Goal: Information Seeking & Learning: Learn about a topic

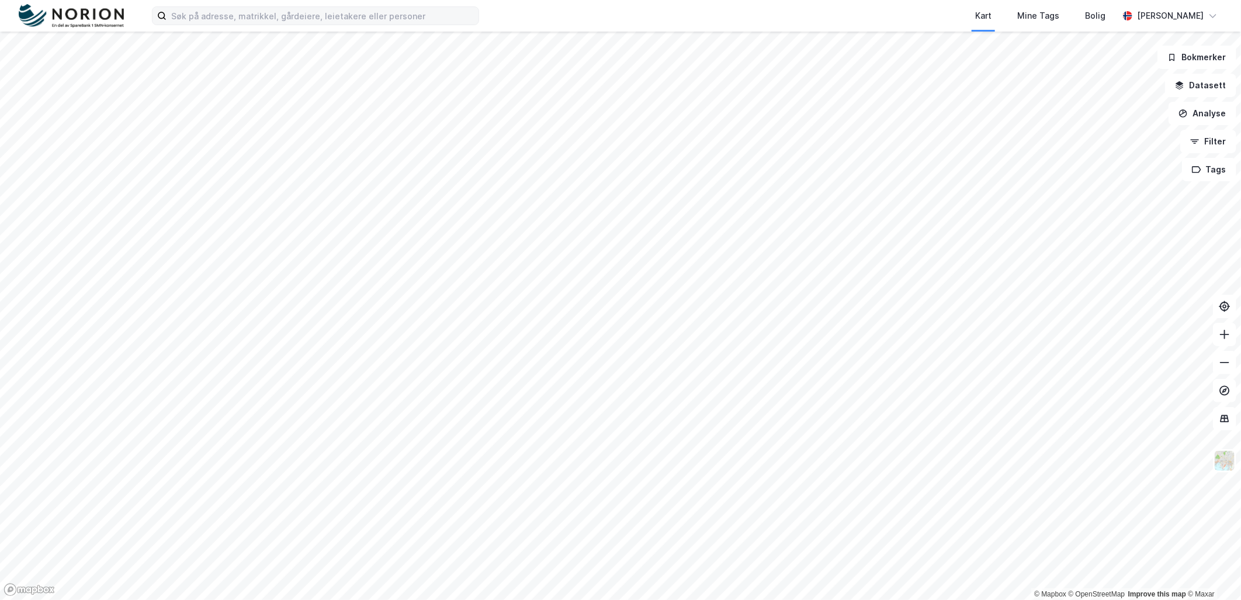
click at [299, 25] on label at bounding box center [315, 15] width 327 height 19
click at [299, 25] on input at bounding box center [323, 16] width 312 height 18
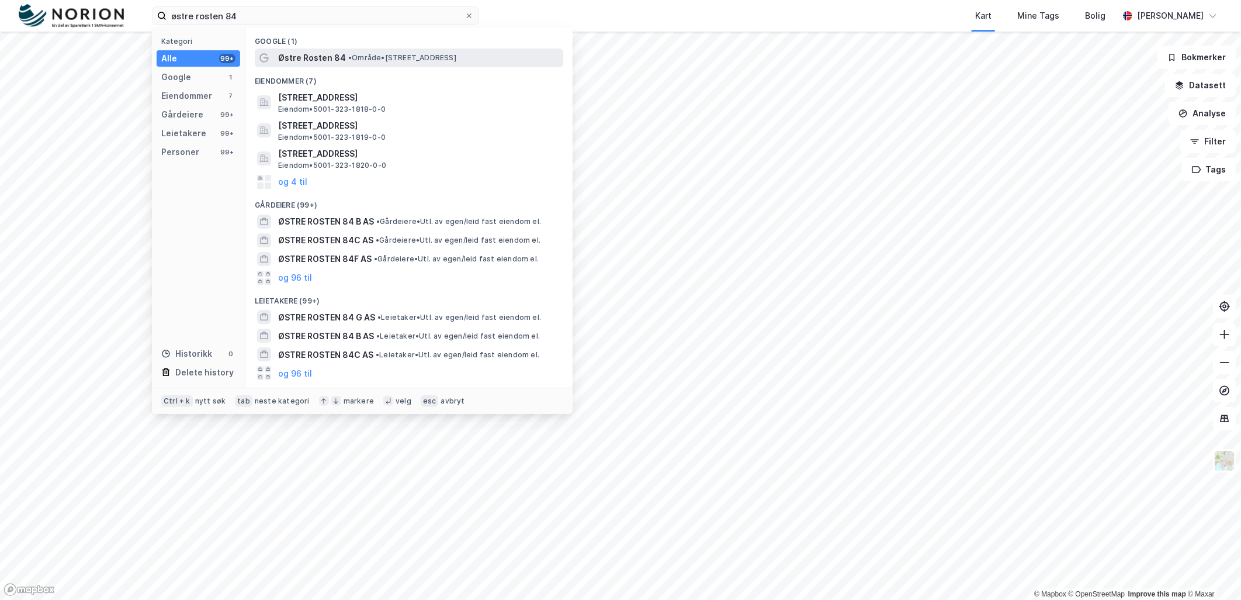
click at [348, 60] on span "•" at bounding box center [350, 57] width 4 height 9
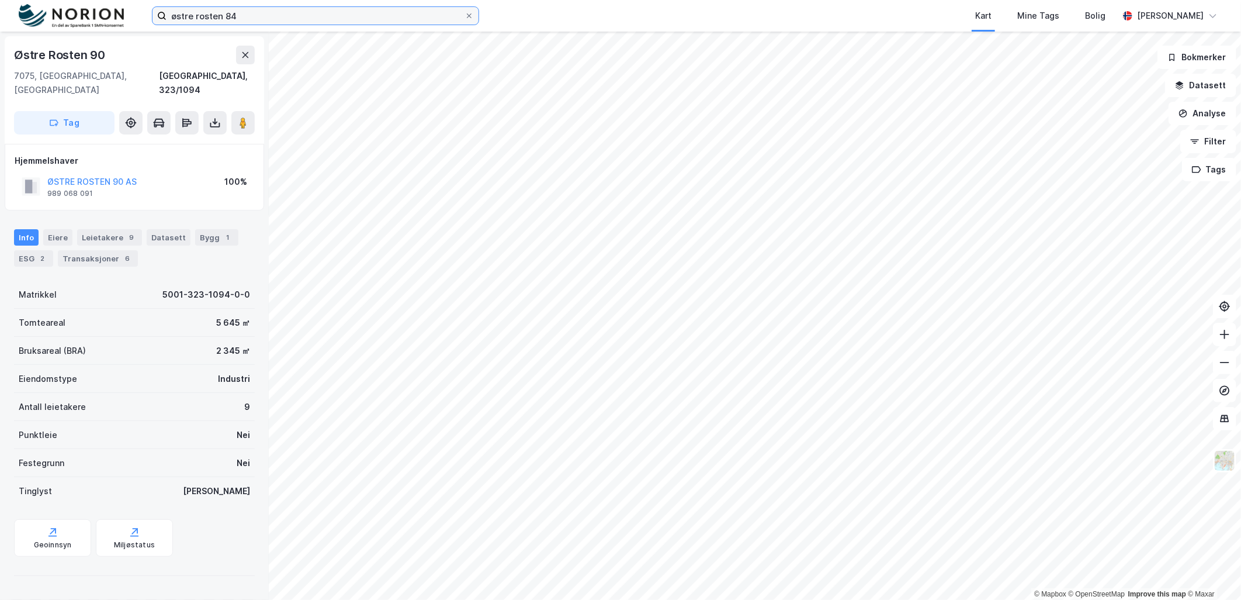
click at [272, 11] on input "østre rosten 84" at bounding box center [316, 16] width 298 height 18
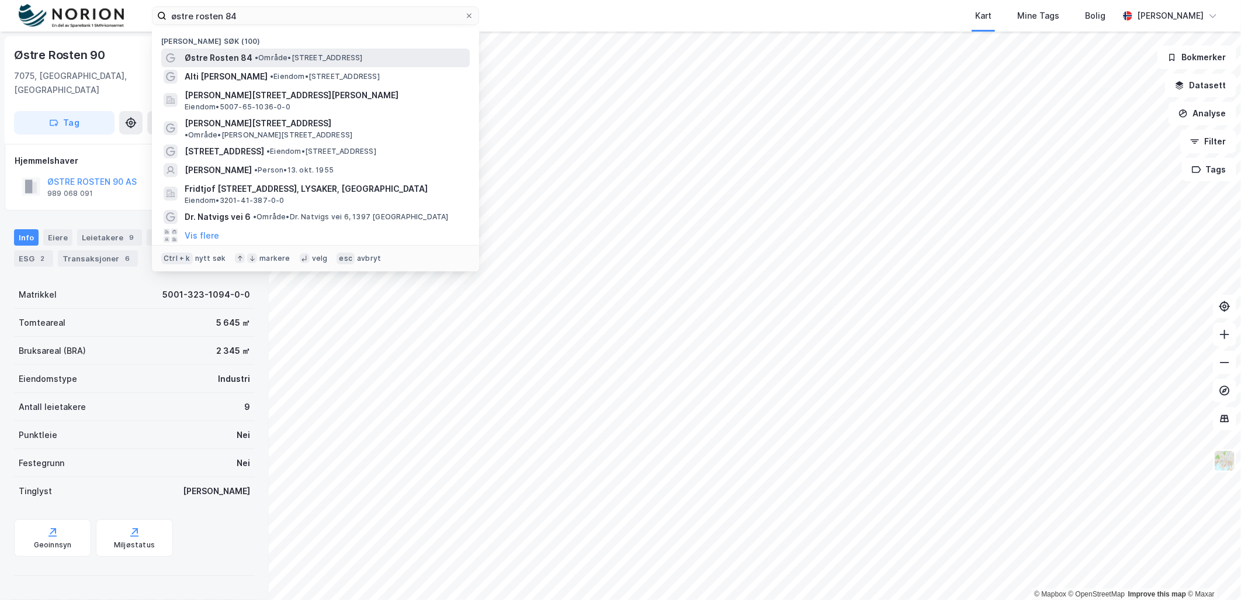
click at [272, 60] on span "• Område • [STREET_ADDRESS]" at bounding box center [309, 57] width 108 height 9
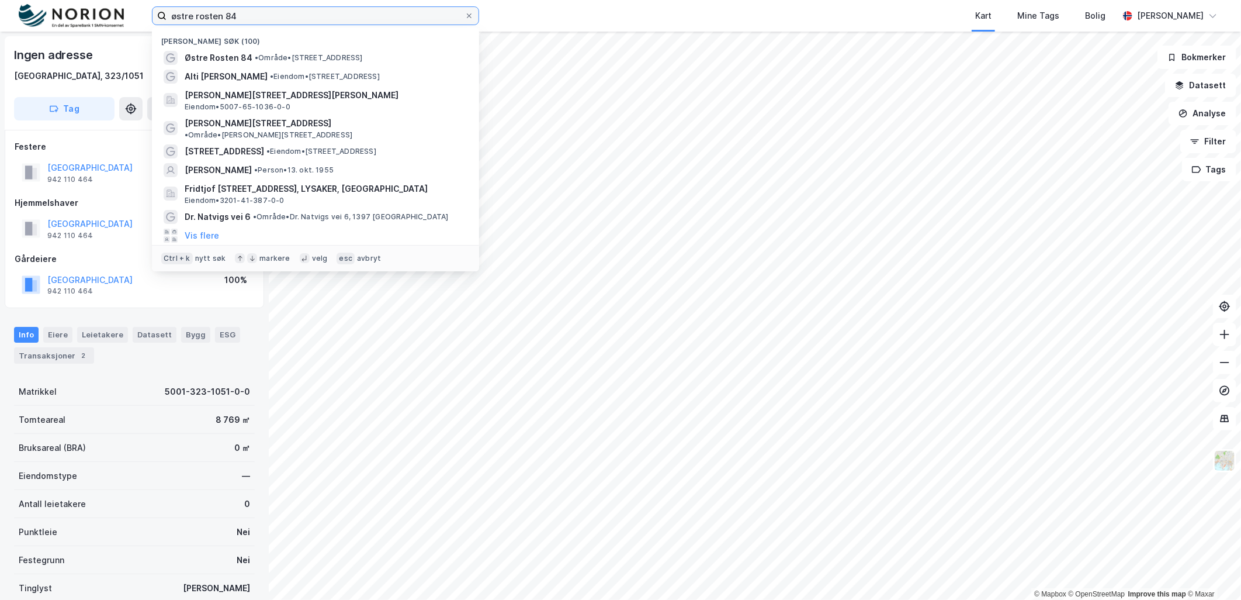
click at [250, 16] on input "østre rosten 84" at bounding box center [316, 16] width 298 height 18
type input "alti farmandstredet"
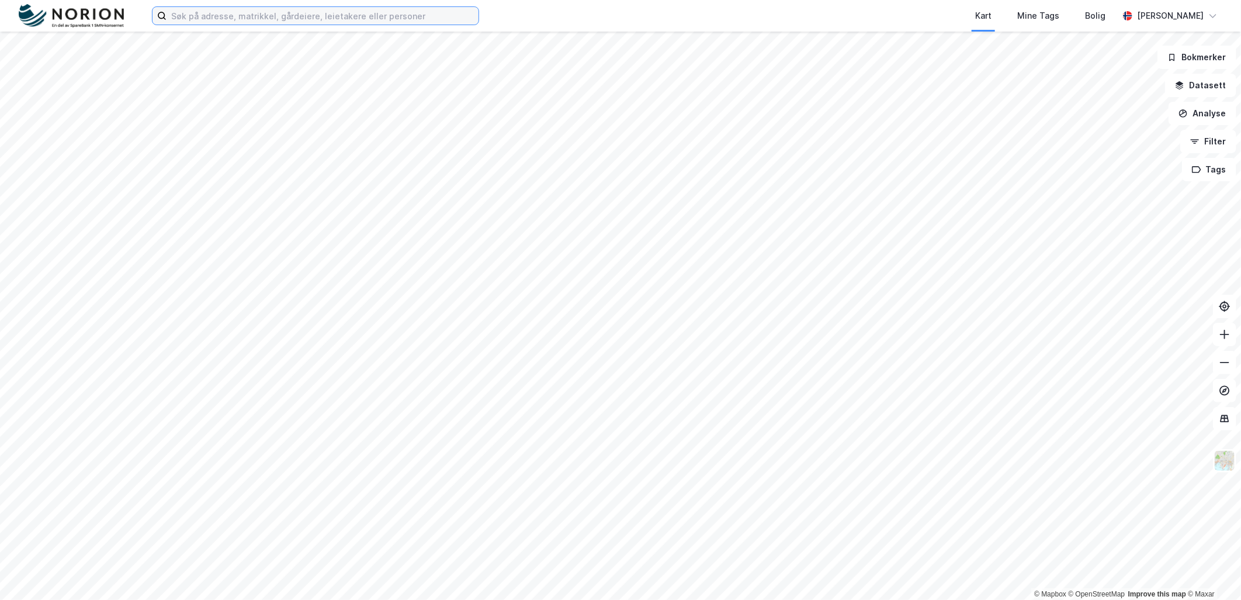
click at [281, 10] on input at bounding box center [323, 16] width 312 height 18
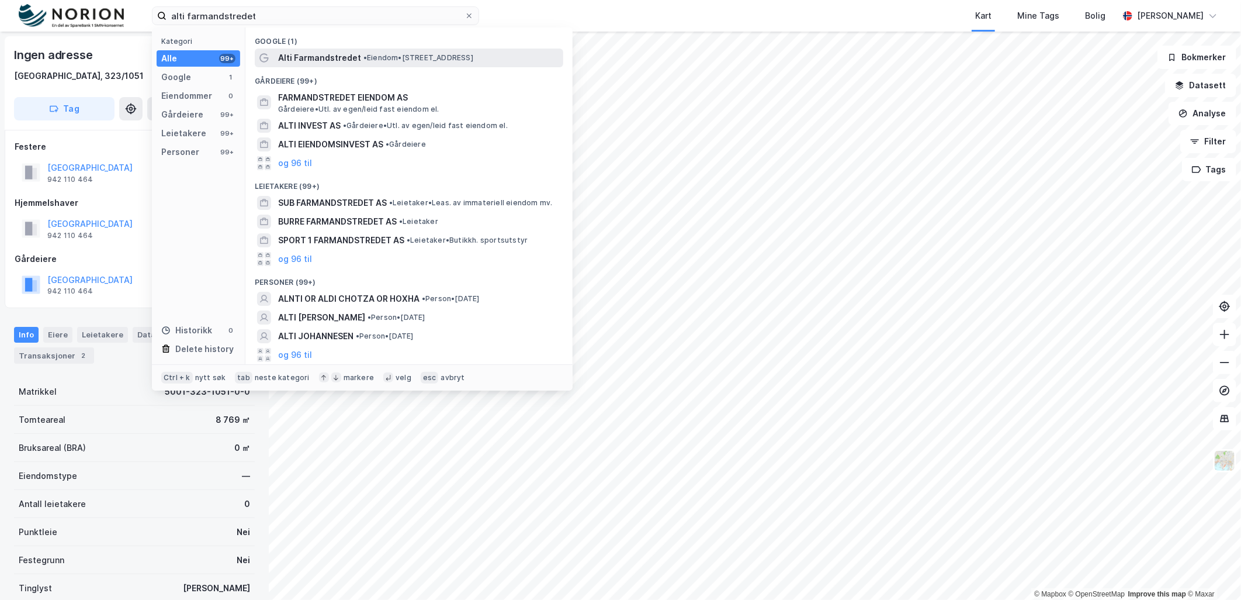
click at [378, 51] on div "Alti Farmandstredet • Eiendom • [STREET_ADDRESS]" at bounding box center [419, 58] width 283 height 14
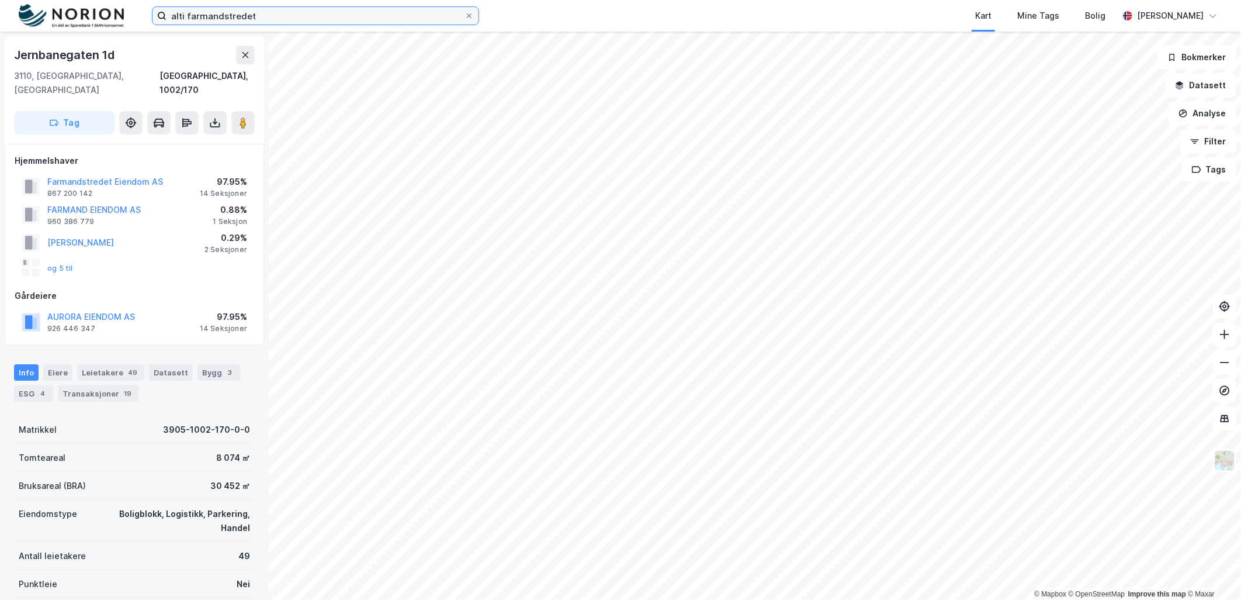
click at [206, 7] on input "alti farmandstredet" at bounding box center [316, 16] width 298 height 18
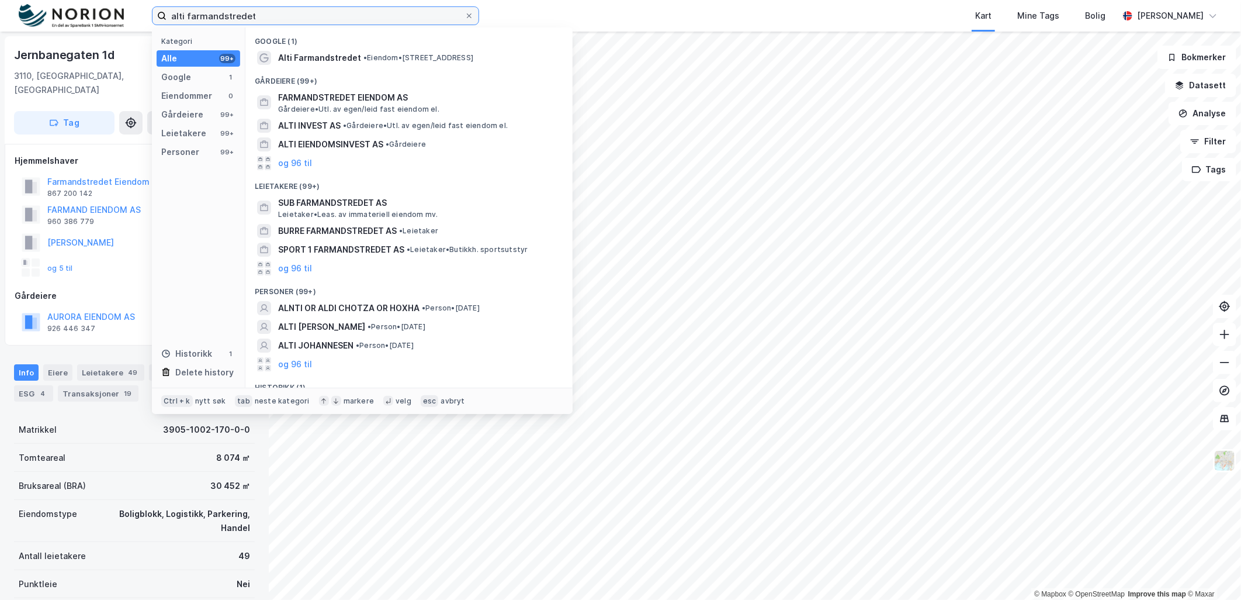
click at [213, 12] on input "alti farmandstredet" at bounding box center [316, 16] width 298 height 18
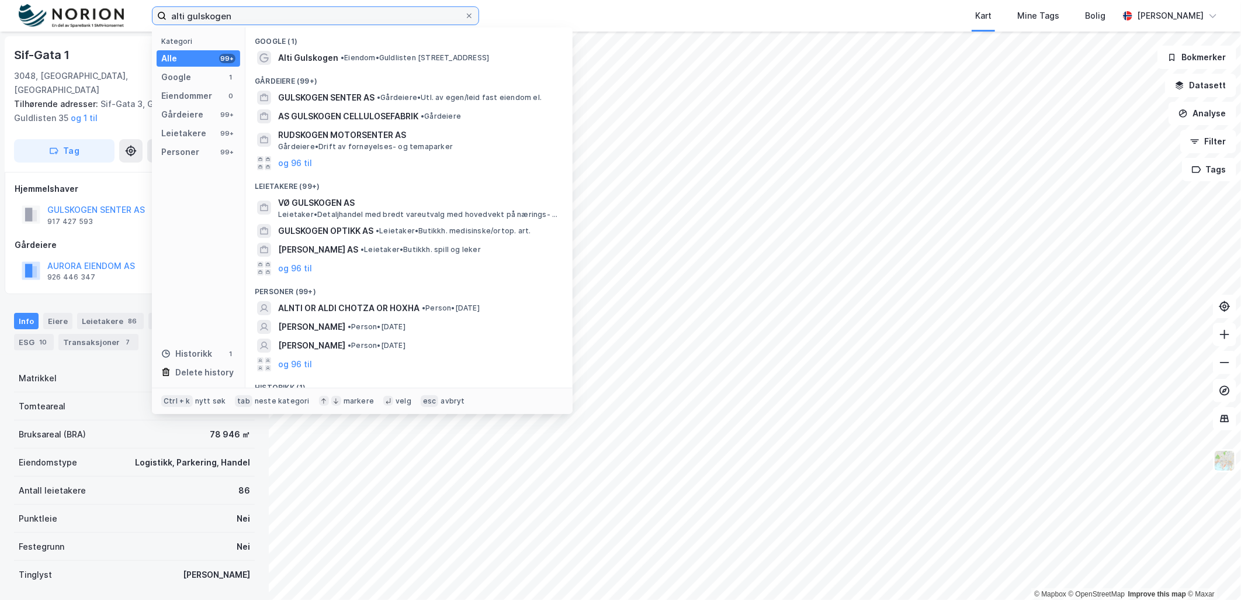
click at [238, 12] on input "alti gulskogen" at bounding box center [316, 16] width 298 height 18
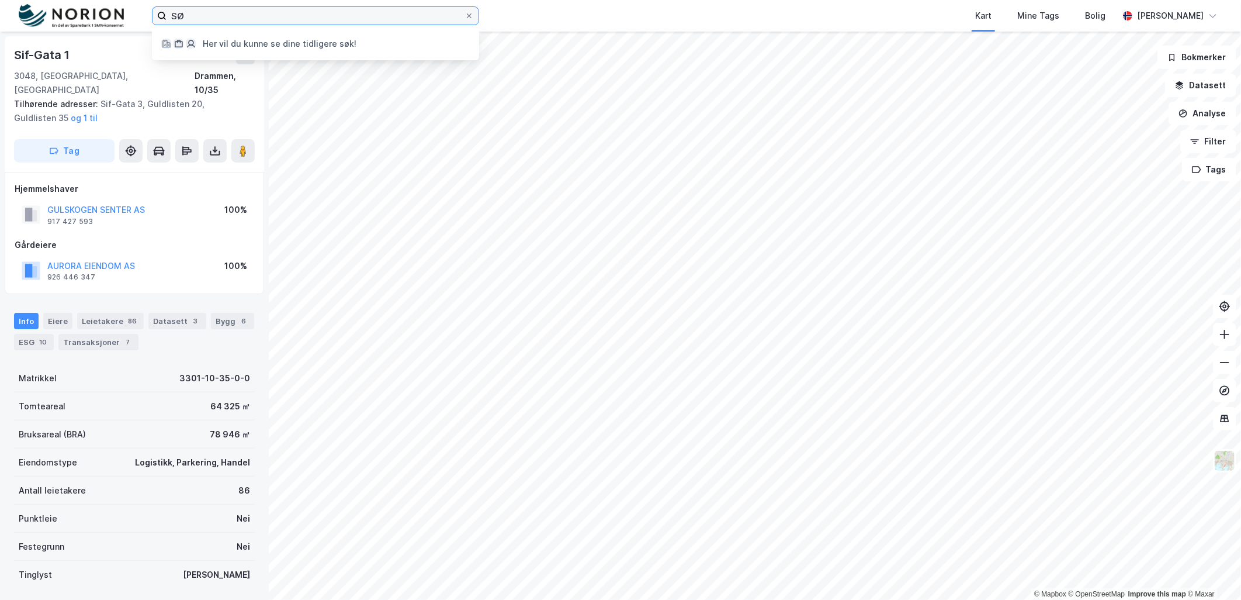
type input "S"
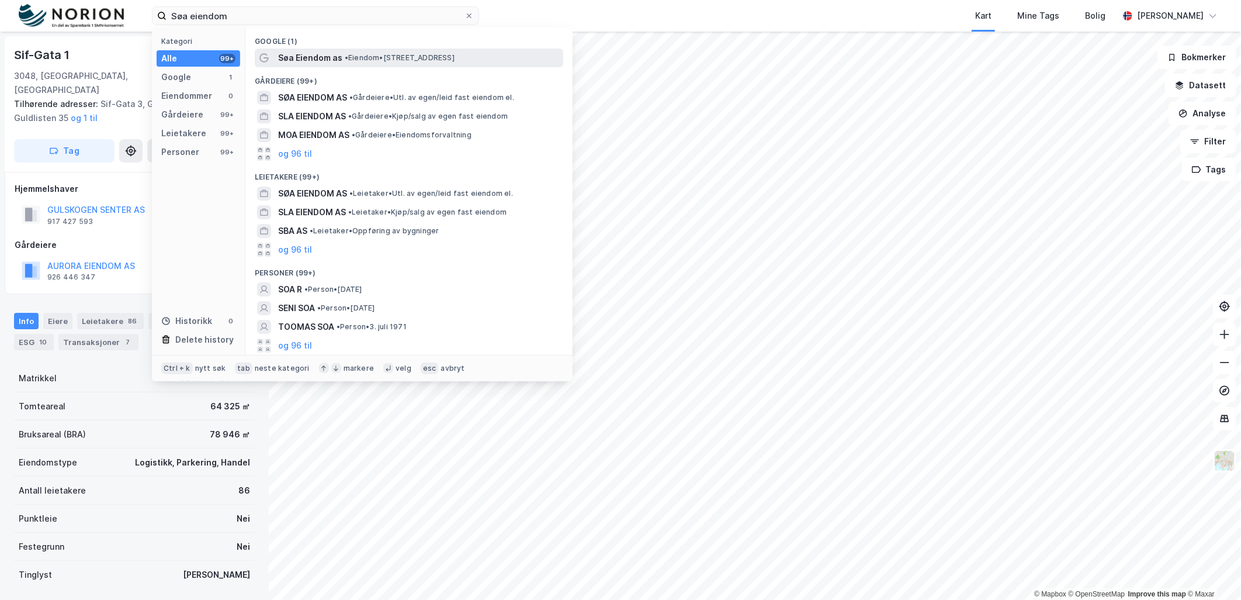
click at [345, 55] on span "•" at bounding box center [347, 57] width 4 height 9
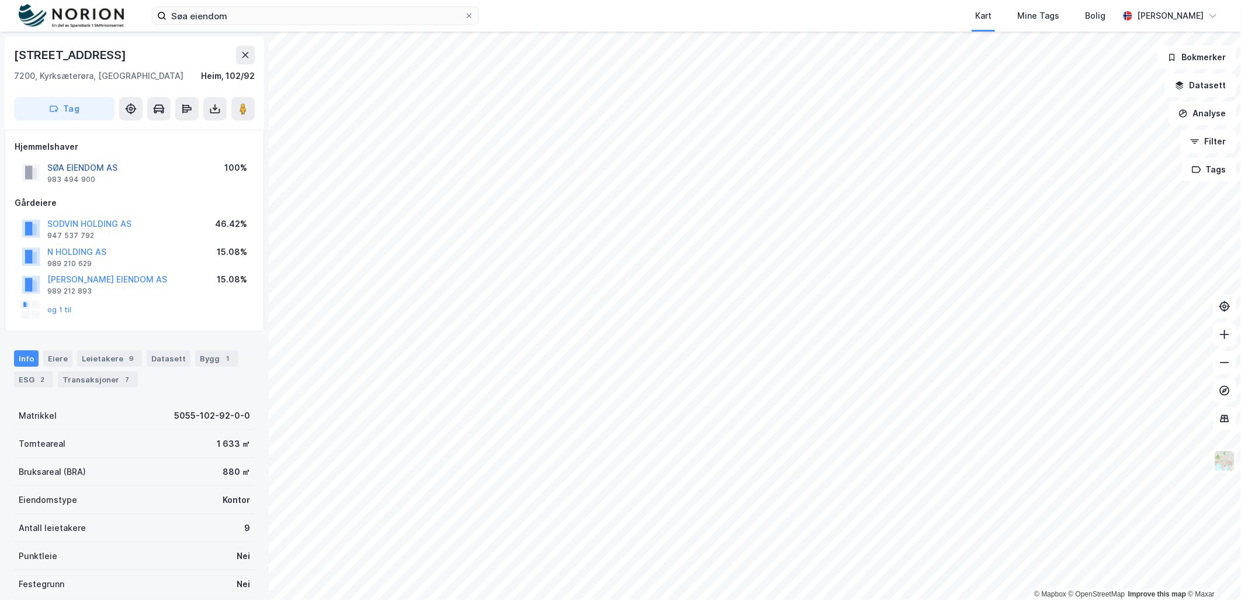
click at [0, 0] on button "SØA EIENDOM AS" at bounding box center [0, 0] width 0 height 0
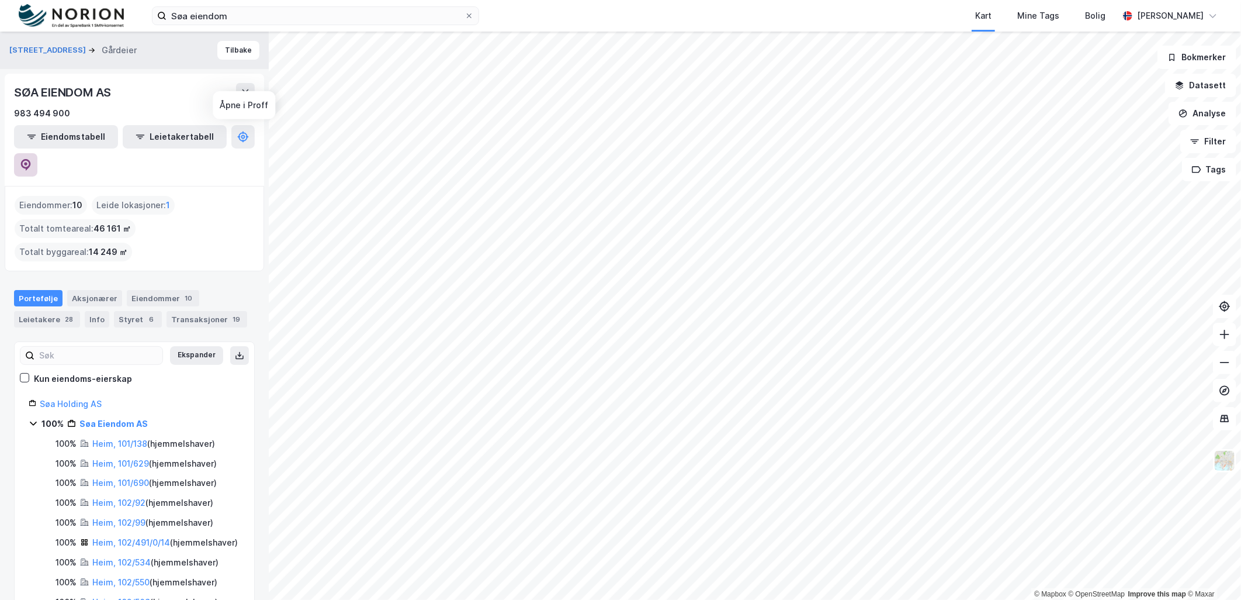
click at [32, 159] on icon at bounding box center [26, 165] width 12 height 12
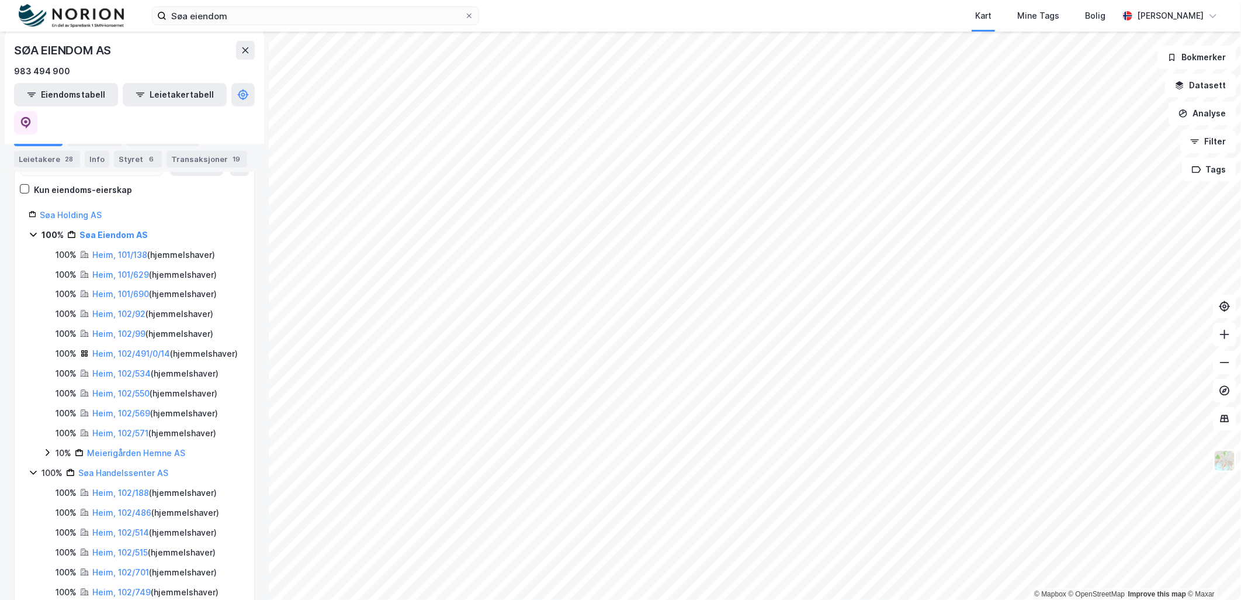
scroll to position [195, 0]
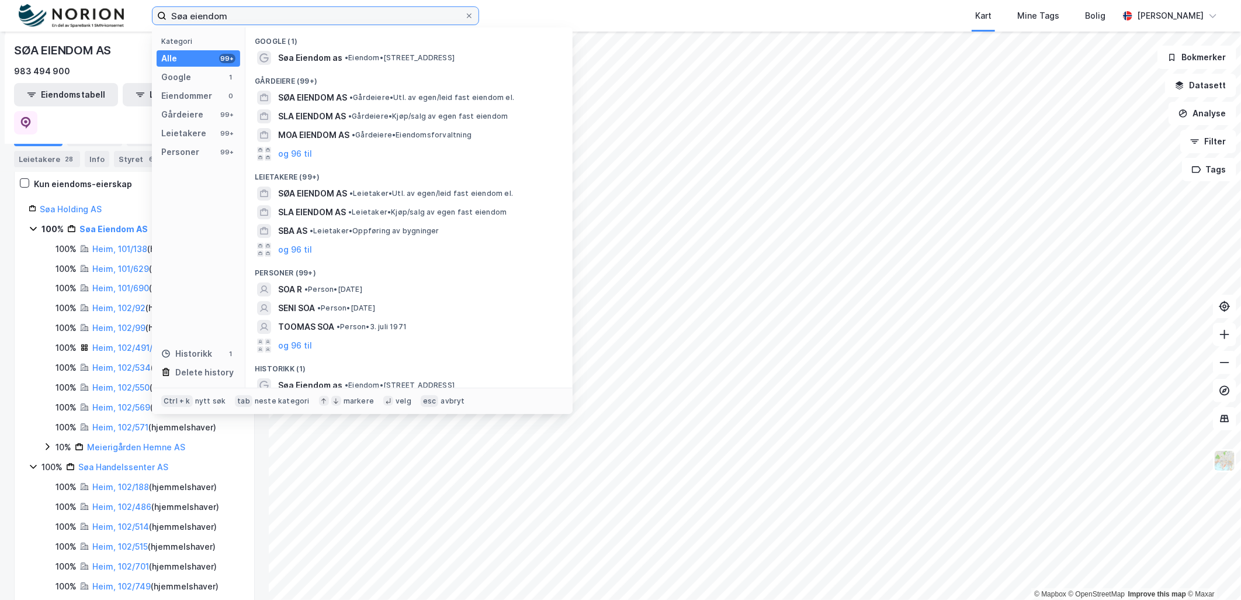
click at [224, 18] on input "Søa eiendom" at bounding box center [316, 16] width 298 height 18
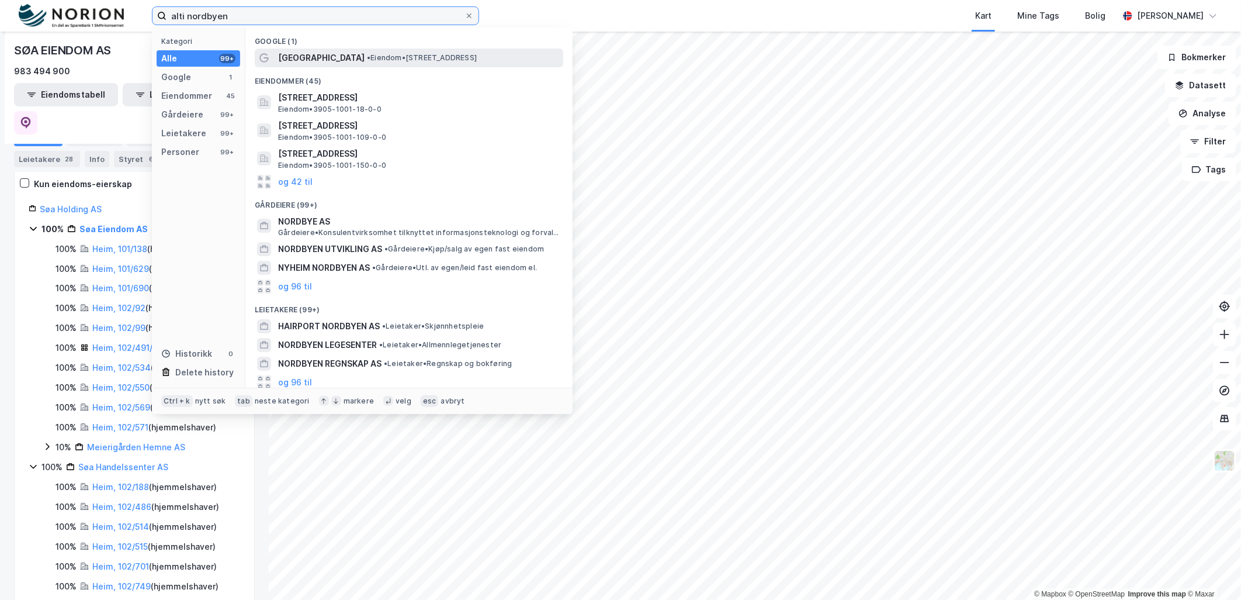
type input "alti nordbyen"
click at [299, 59] on span "Alti Nordbyen" at bounding box center [321, 58] width 86 height 14
